Goal: Task Accomplishment & Management: Complete application form

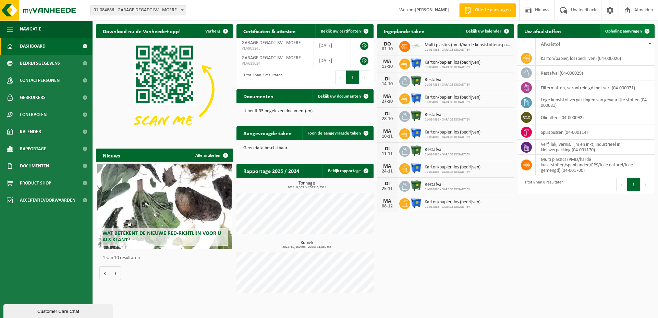
click at [616, 30] on span "Ophaling aanvragen" at bounding box center [623, 31] width 37 height 4
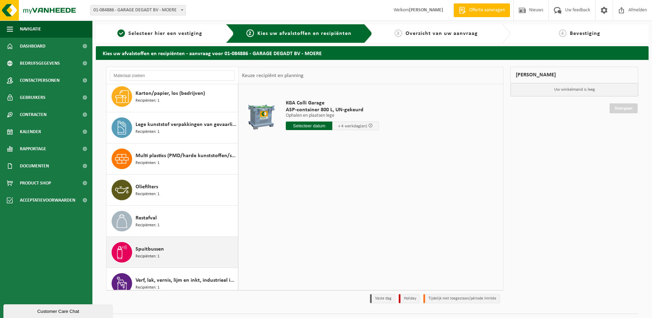
click at [161, 250] on span "Spuitbussen" at bounding box center [150, 249] width 28 height 8
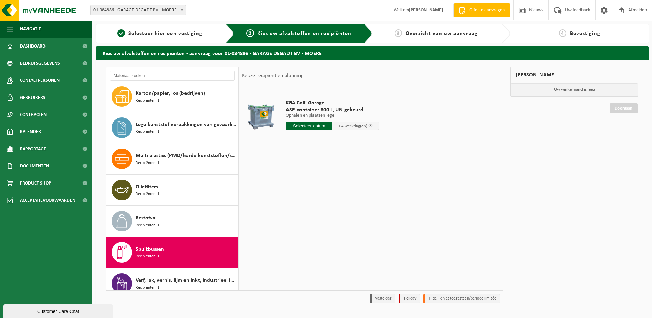
scroll to position [43, 0]
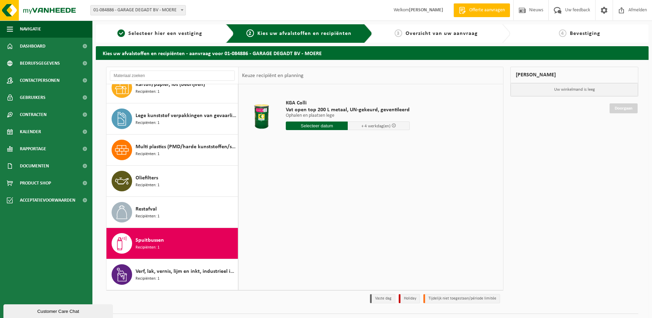
click at [313, 124] on input "text" at bounding box center [317, 126] width 62 height 9
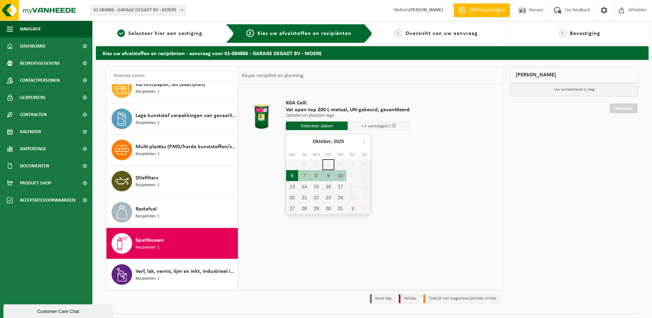
click at [292, 177] on div "6" at bounding box center [292, 175] width 12 height 11
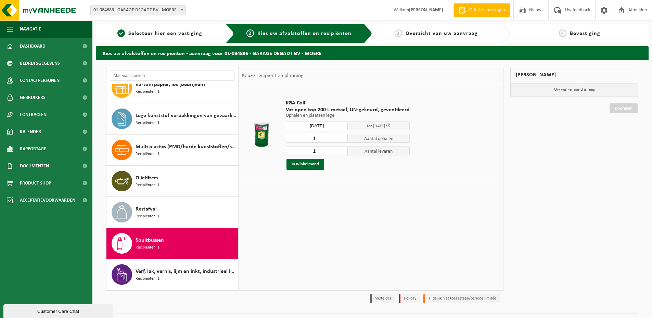
type input "Van 2025-10-06"
click at [309, 166] on button "In winkelmand" at bounding box center [306, 164] width 38 height 11
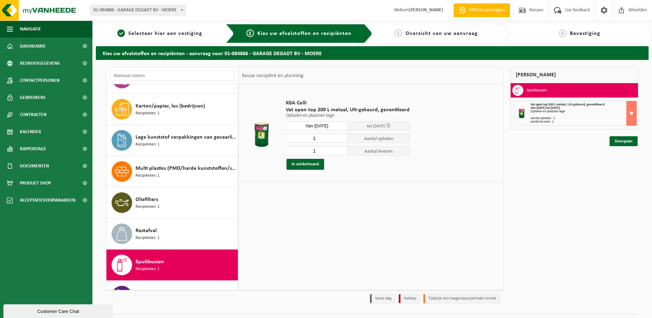
scroll to position [0, 0]
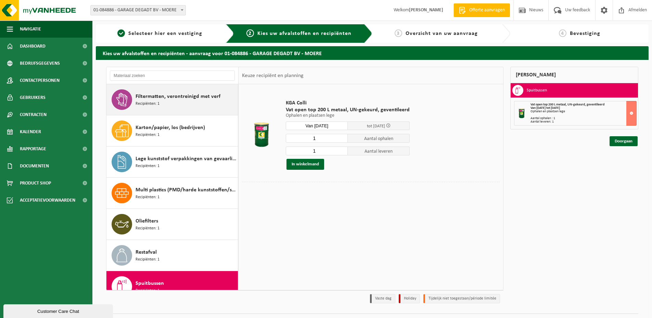
click at [184, 105] on div "Filtermatten, verontreinigd met verf Recipiënten: 1" at bounding box center [186, 99] width 101 height 21
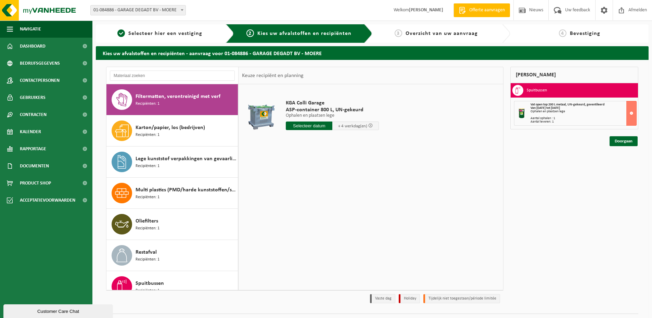
click at [318, 127] on input "text" at bounding box center [309, 126] width 47 height 9
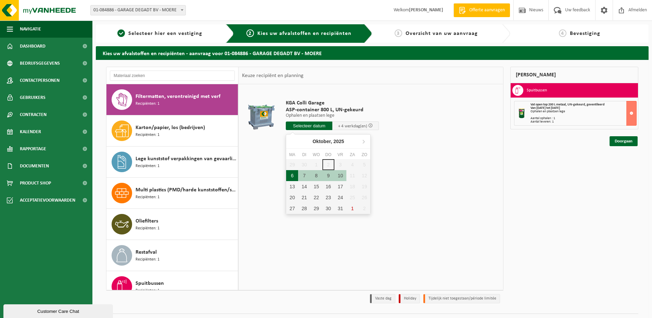
click at [294, 178] on div "6" at bounding box center [292, 175] width 12 height 11
type input "Van 2025-10-06"
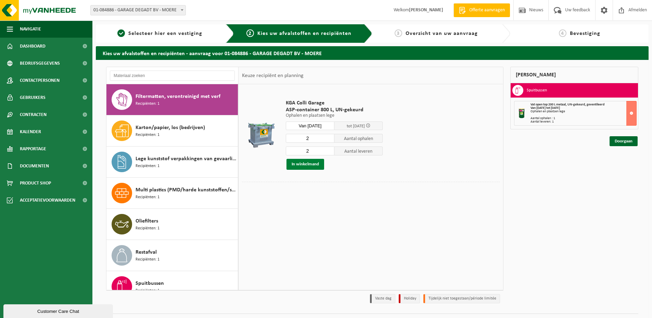
click at [309, 162] on button "In winkelmand" at bounding box center [306, 164] width 38 height 11
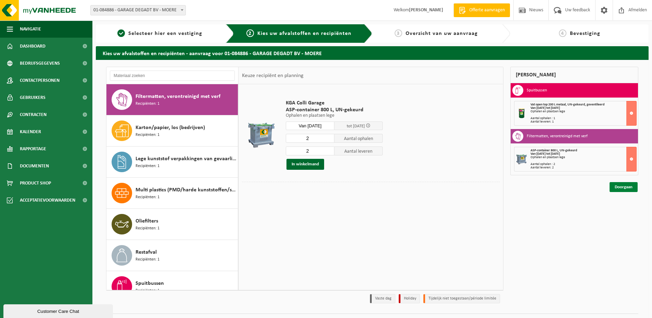
click at [616, 184] on link "Doorgaan" at bounding box center [624, 187] width 28 height 10
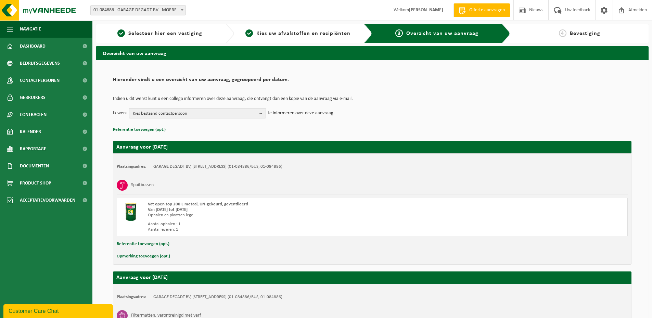
click at [260, 113] on b "button" at bounding box center [263, 114] width 6 height 10
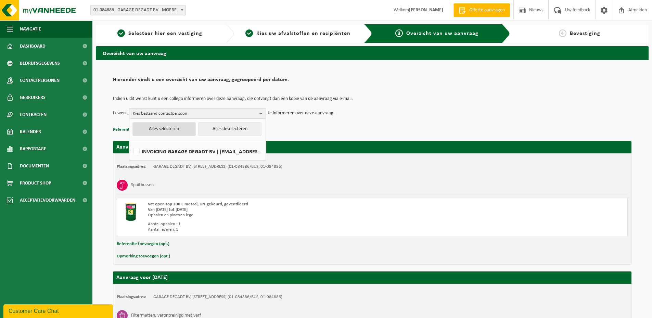
click at [171, 128] on button "Alles selecteren" at bounding box center [164, 129] width 63 height 14
checkbox input "true"
click at [335, 125] on div "Indien u dit wenst kunt u een collega informeren over deze aanvraag, die ontvan…" at bounding box center [372, 108] width 519 height 36
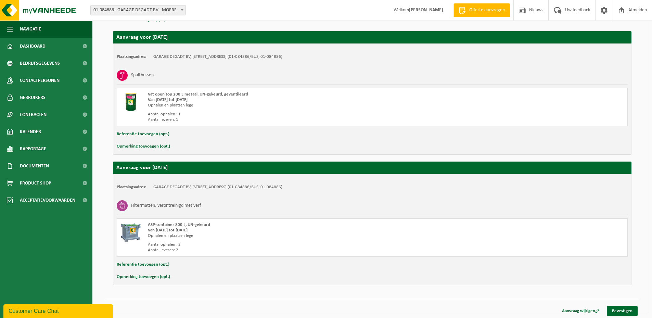
scroll to position [112, 0]
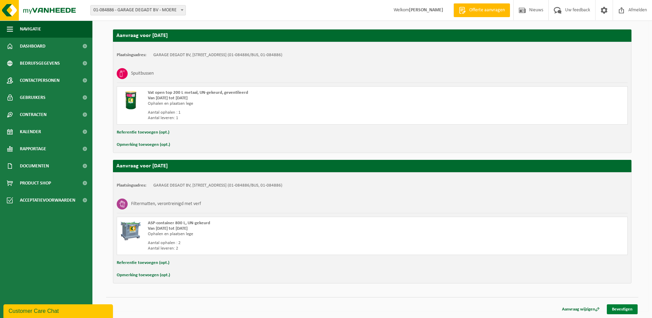
click at [624, 311] on link "Bevestigen" at bounding box center [622, 309] width 31 height 10
